Goal: Information Seeking & Learning: Learn about a topic

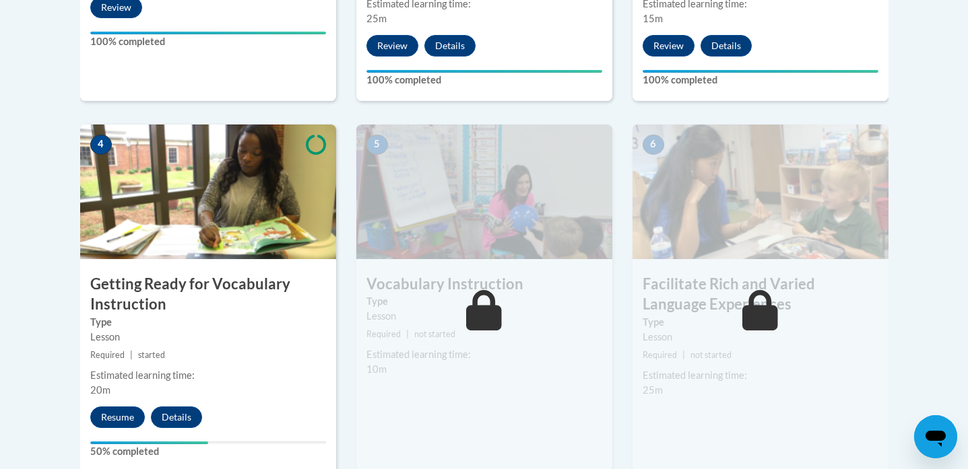
scroll to position [706, 0]
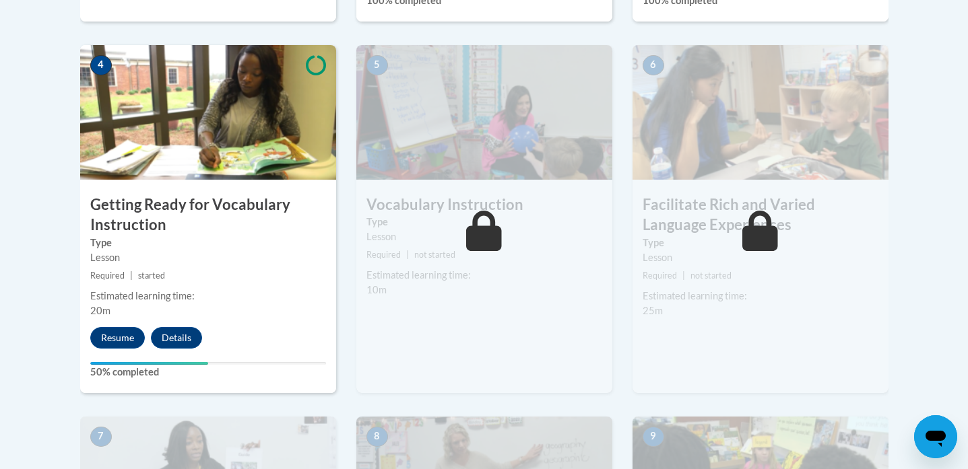
scroll to position [762, 0]
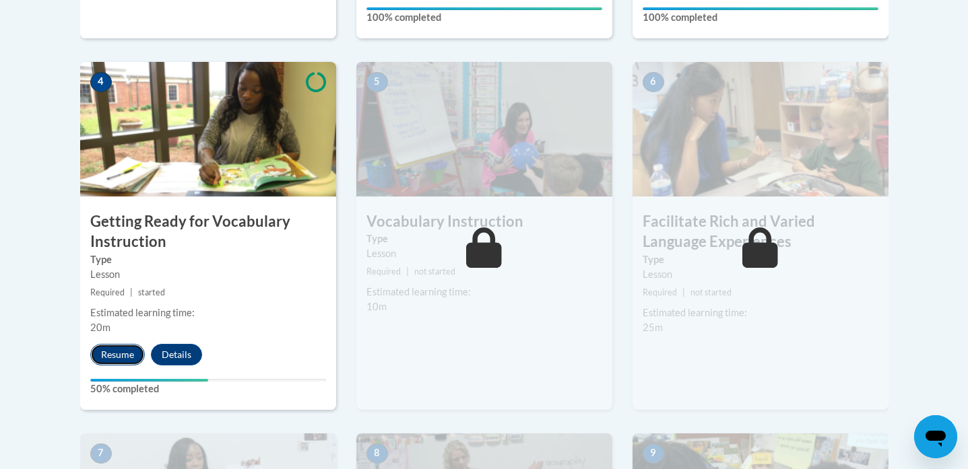
click at [115, 354] on button "Resume" at bounding box center [117, 355] width 55 height 22
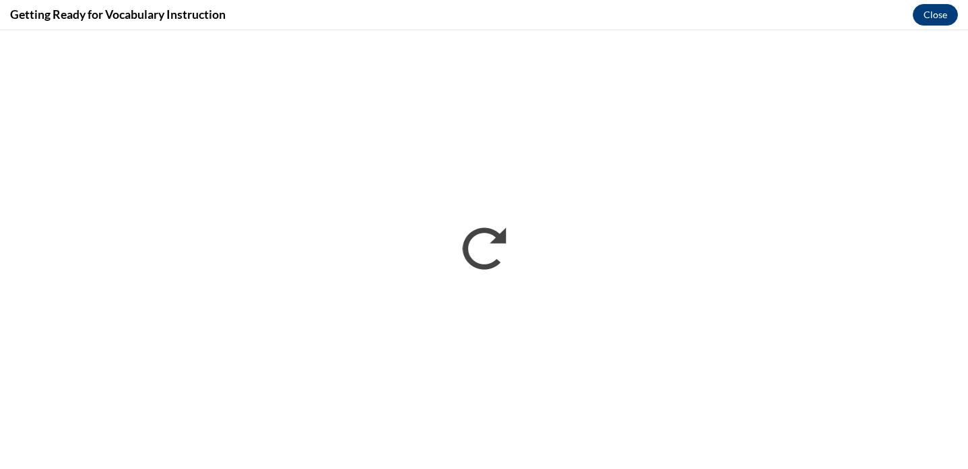
scroll to position [0, 0]
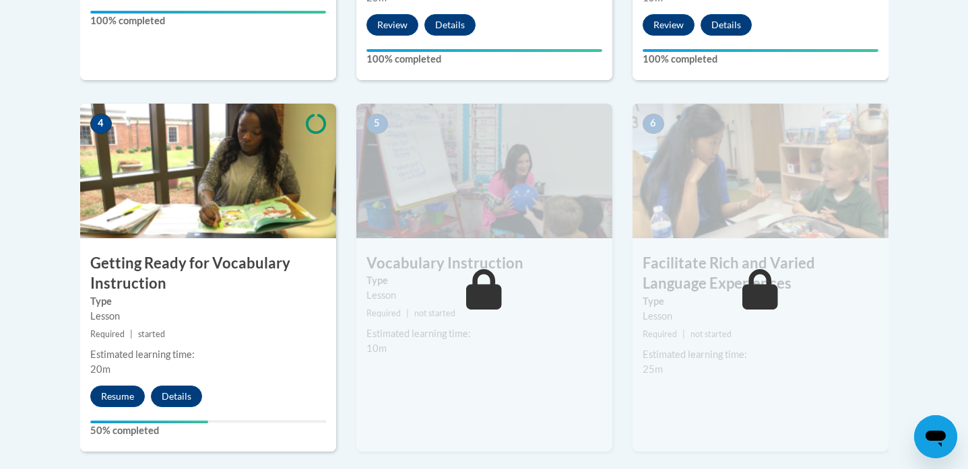
scroll to position [759, 0]
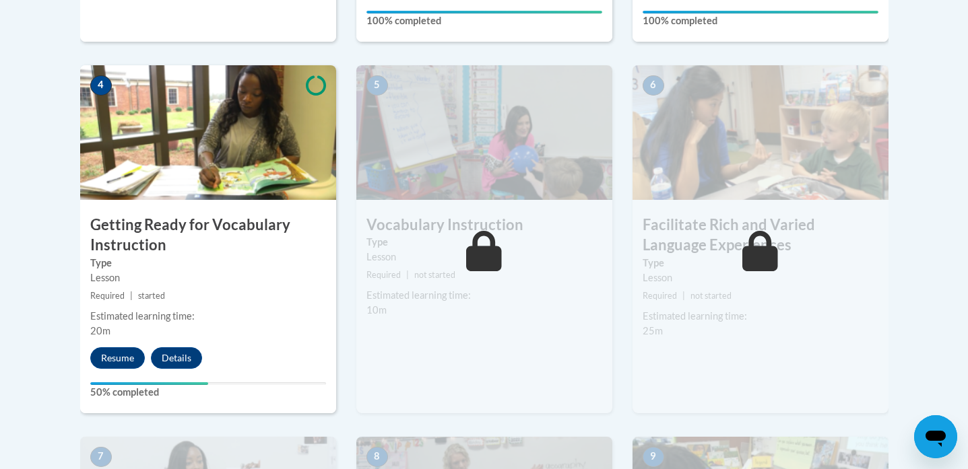
click at [306, 84] on icon at bounding box center [316, 85] width 20 height 20
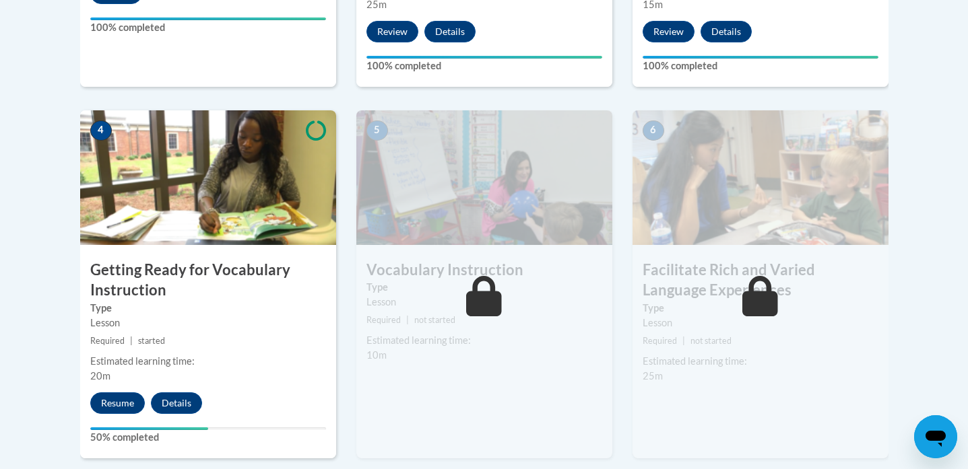
scroll to position [720, 0]
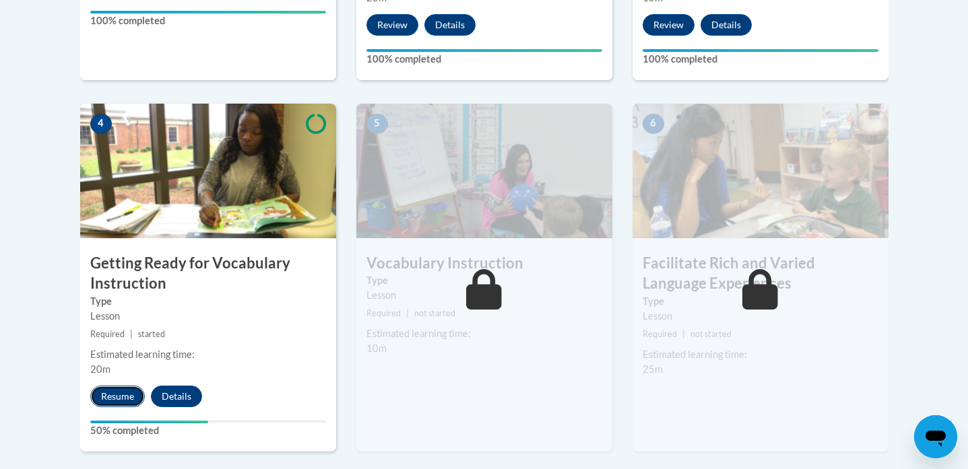
click at [113, 395] on button "Resume" at bounding box center [117, 397] width 55 height 22
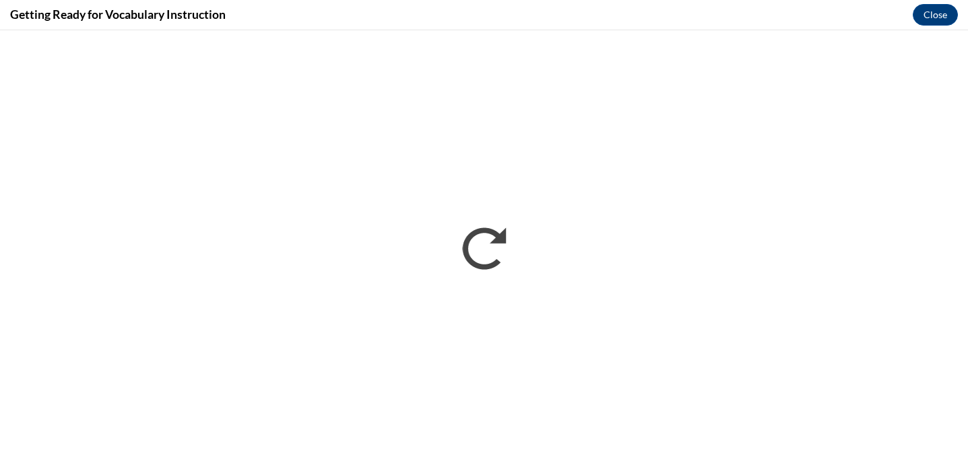
scroll to position [0, 0]
click at [946, 11] on button "Close" at bounding box center [934, 15] width 45 height 22
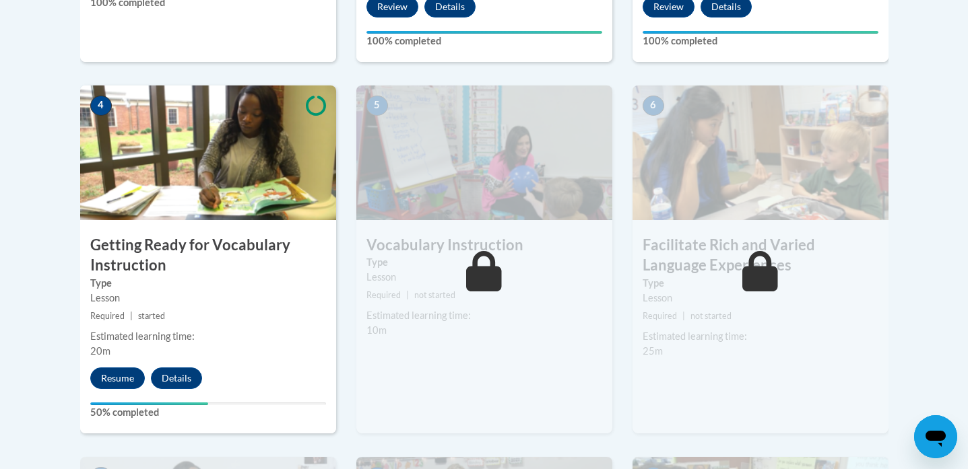
scroll to position [743, 0]
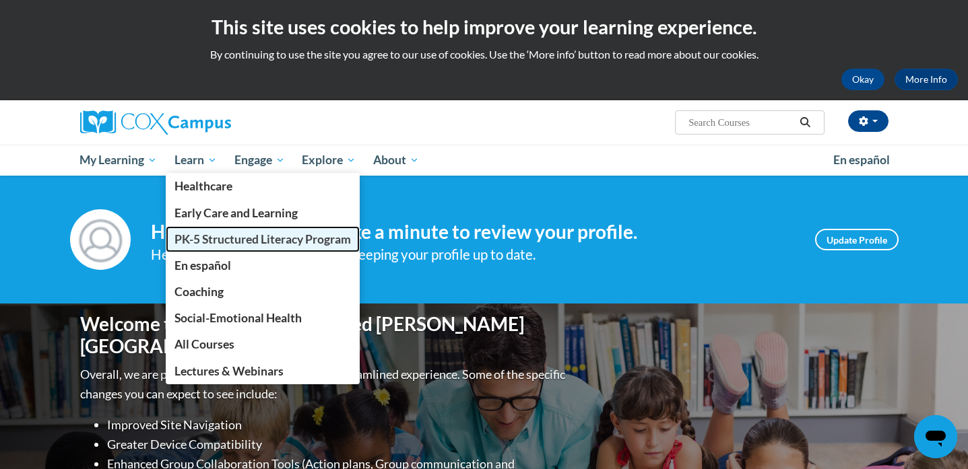
click at [232, 240] on span "PK-5 Structured Literacy Program" at bounding box center [262, 239] width 176 height 14
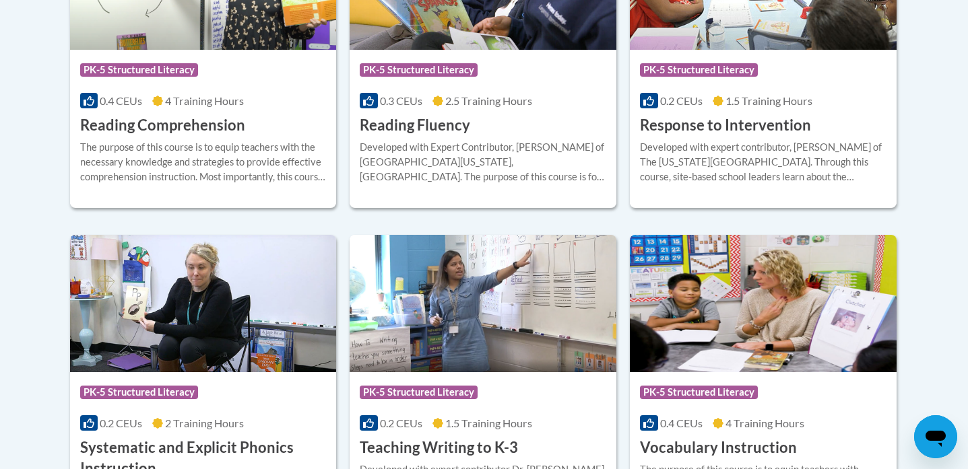
scroll to position [1600, 0]
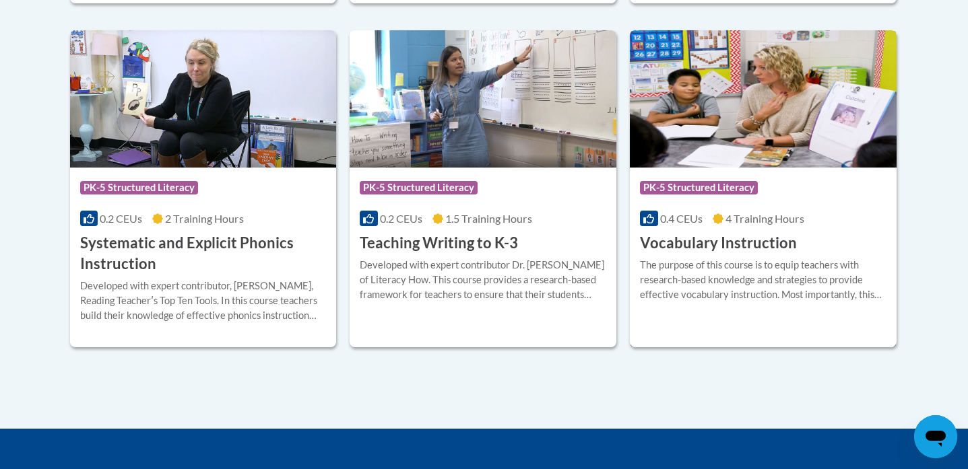
click at [760, 207] on div "Course Category: PK-5 Structured Literacy 0.4 CEUs 4 Training Hours COURSE Voca…" at bounding box center [763, 211] width 267 height 86
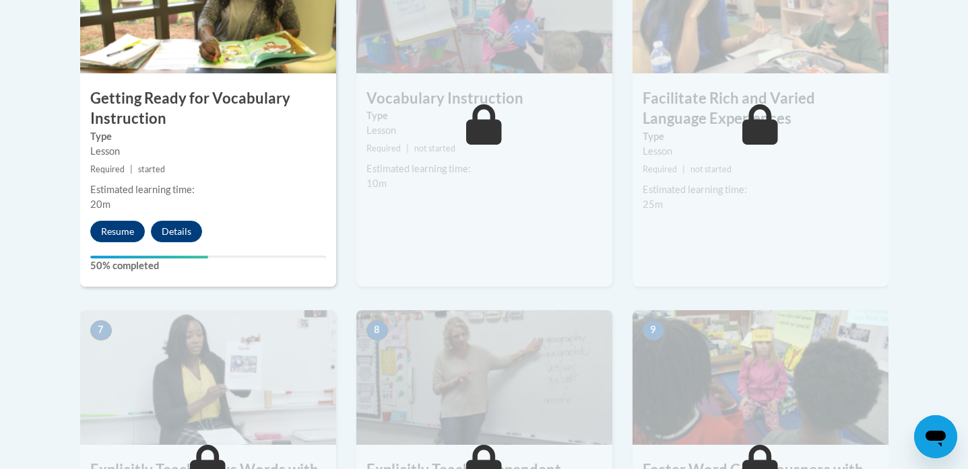
scroll to position [794, 0]
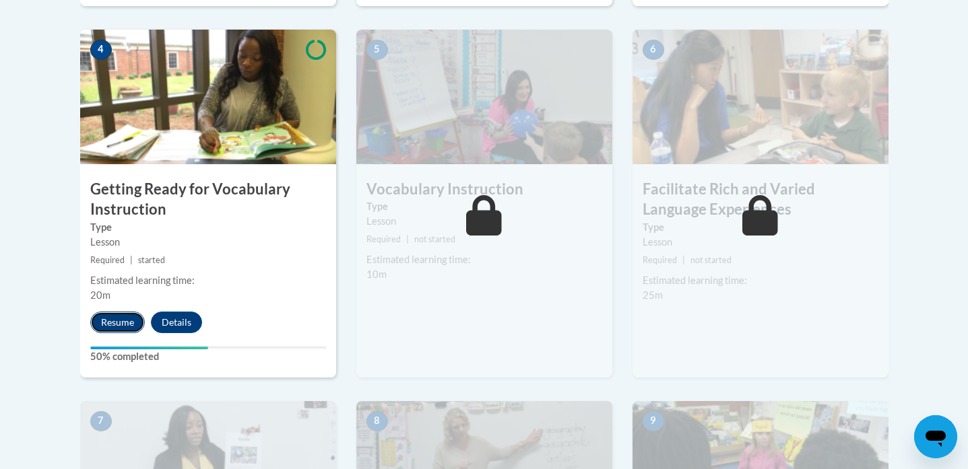
click at [123, 320] on button "Resume" at bounding box center [117, 323] width 55 height 22
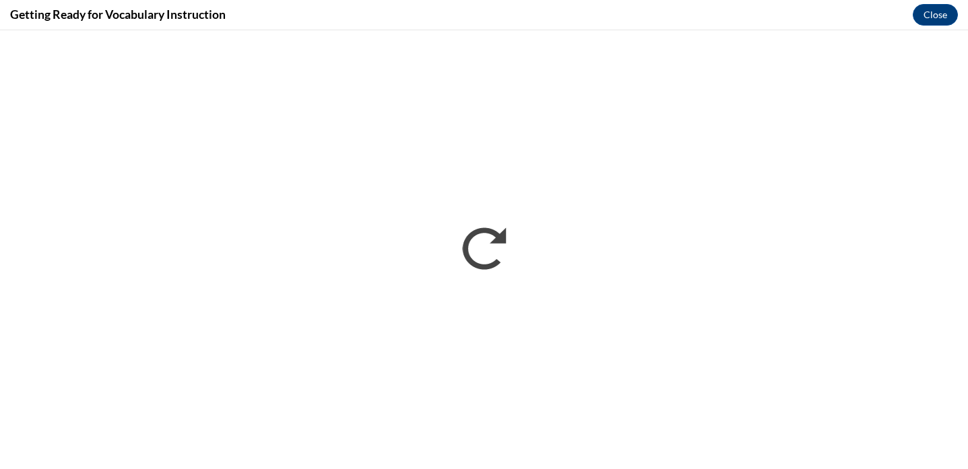
scroll to position [0, 0]
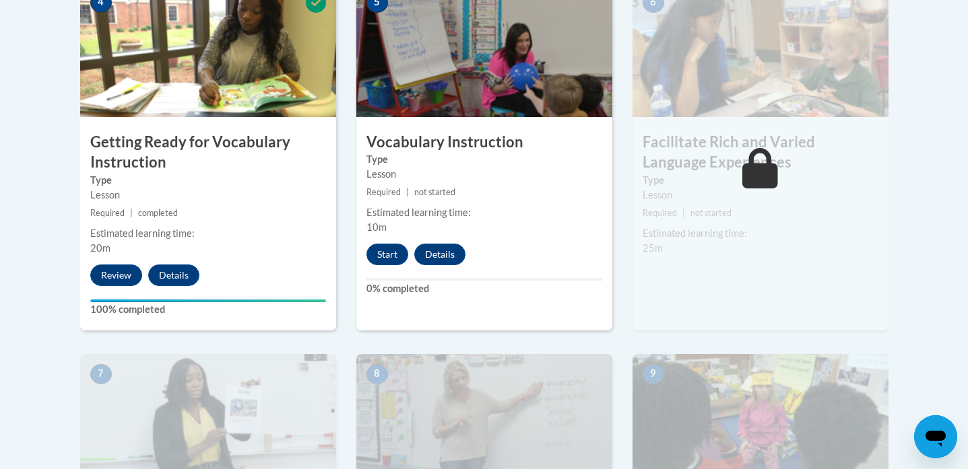
scroll to position [803, 0]
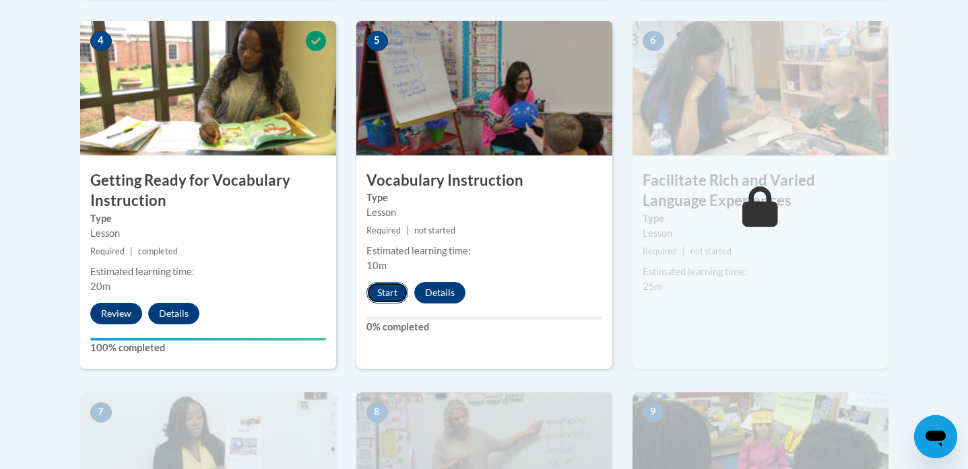
click at [383, 295] on button "Start" at bounding box center [387, 293] width 42 height 22
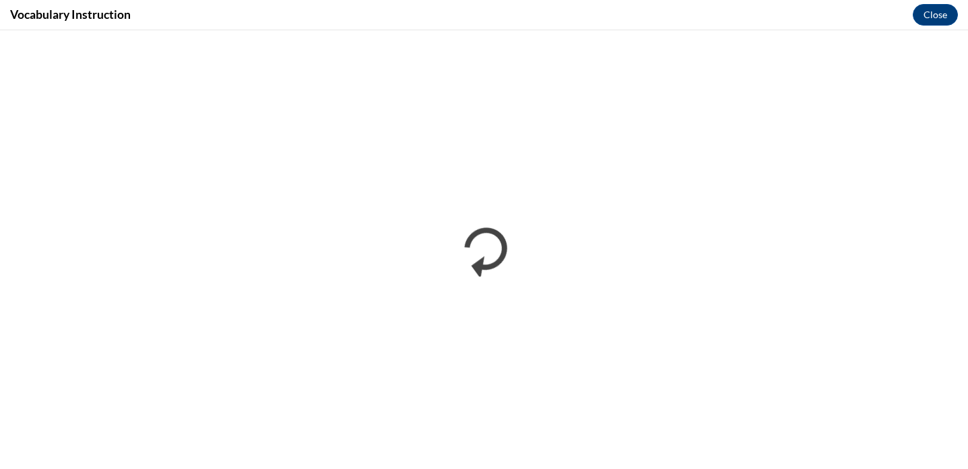
scroll to position [0, 0]
click at [936, 22] on button "Close" at bounding box center [934, 15] width 45 height 22
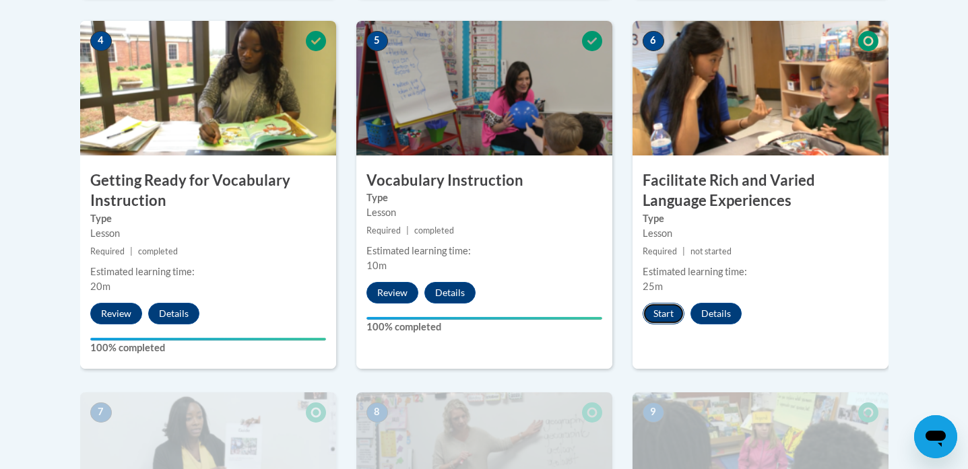
click at [667, 318] on button "Start" at bounding box center [663, 314] width 42 height 22
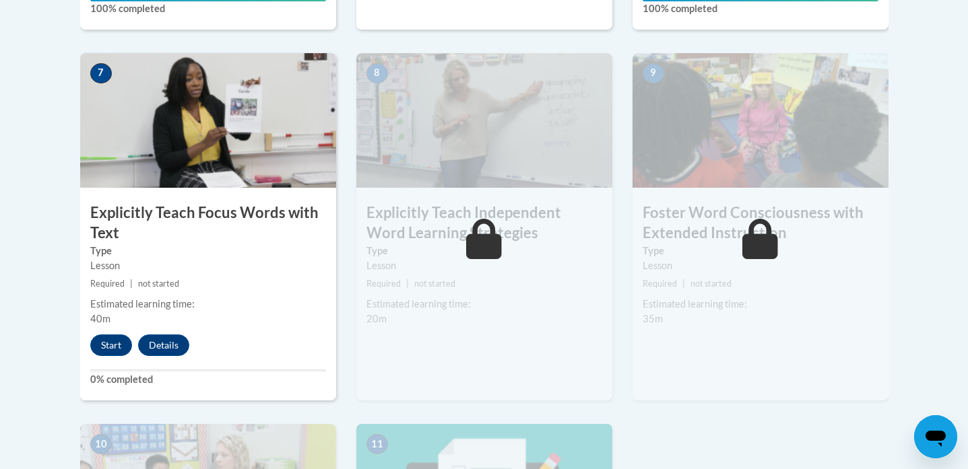
scroll to position [1126, 0]
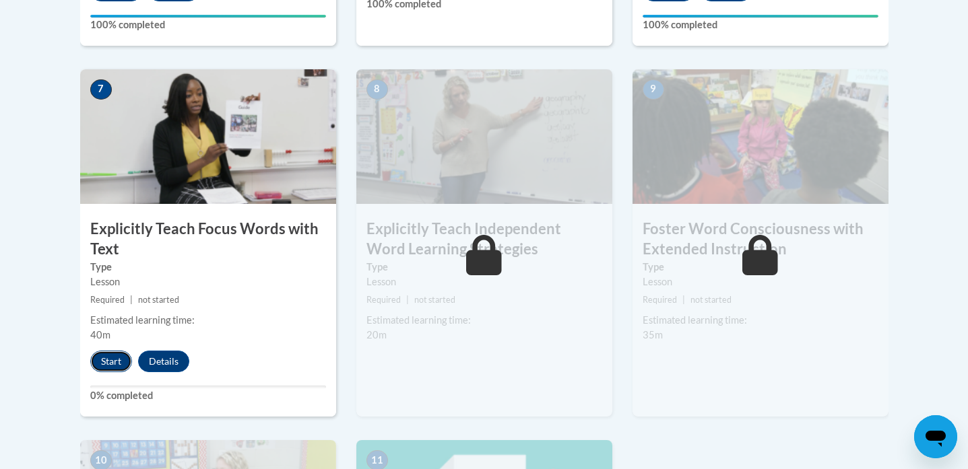
click at [102, 360] on button "Start" at bounding box center [111, 362] width 42 height 22
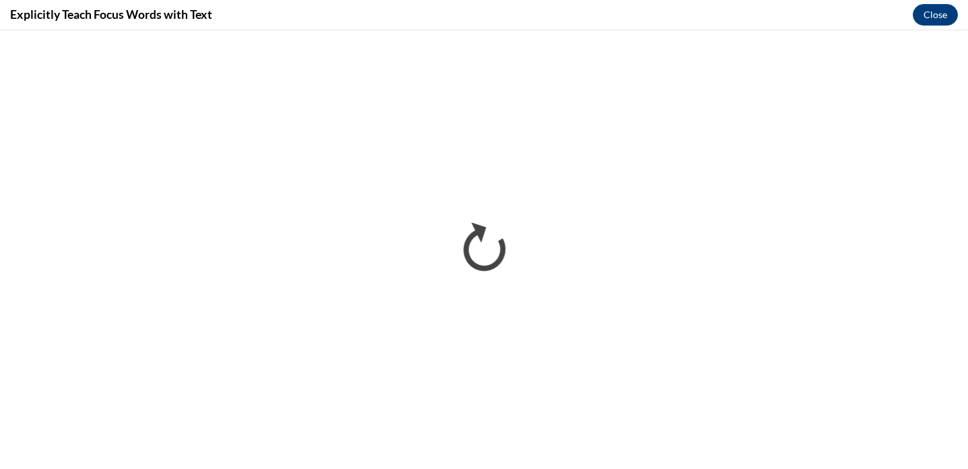
scroll to position [0, 0]
